Goal: Find specific page/section: Find specific page/section

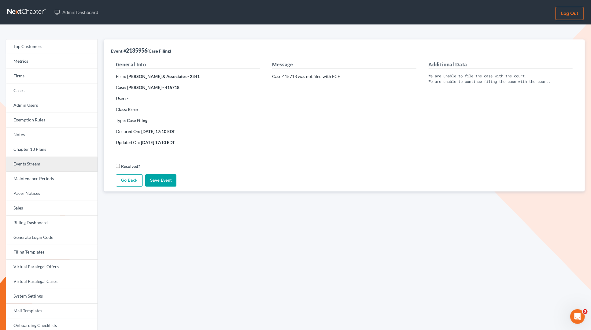
click at [35, 163] on link "Events Stream" at bounding box center [51, 164] width 91 height 15
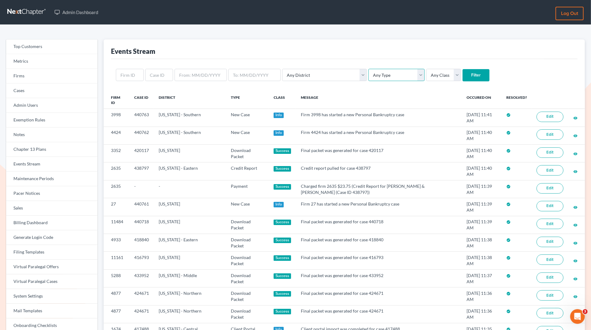
click at [369, 77] on select "Any Type Case Applied To Plan Case Archive Case Duplicate Case Filing Chapter 1…" at bounding box center [397, 75] width 56 height 12
select select "case_filing"
click at [369, 69] on select "Any Type Case Applied To Plan Case Archive Case Duplicate Case Filing Chapter 1…" at bounding box center [397, 75] width 56 height 12
click at [463, 76] on input "Filter" at bounding box center [476, 75] width 27 height 12
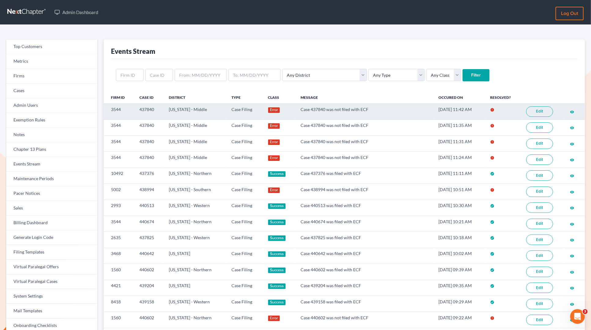
click at [544, 109] on link "Edit" at bounding box center [539, 111] width 27 height 10
click at [543, 110] on link "Edit" at bounding box center [539, 111] width 27 height 10
